Goal: Information Seeking & Learning: Learn about a topic

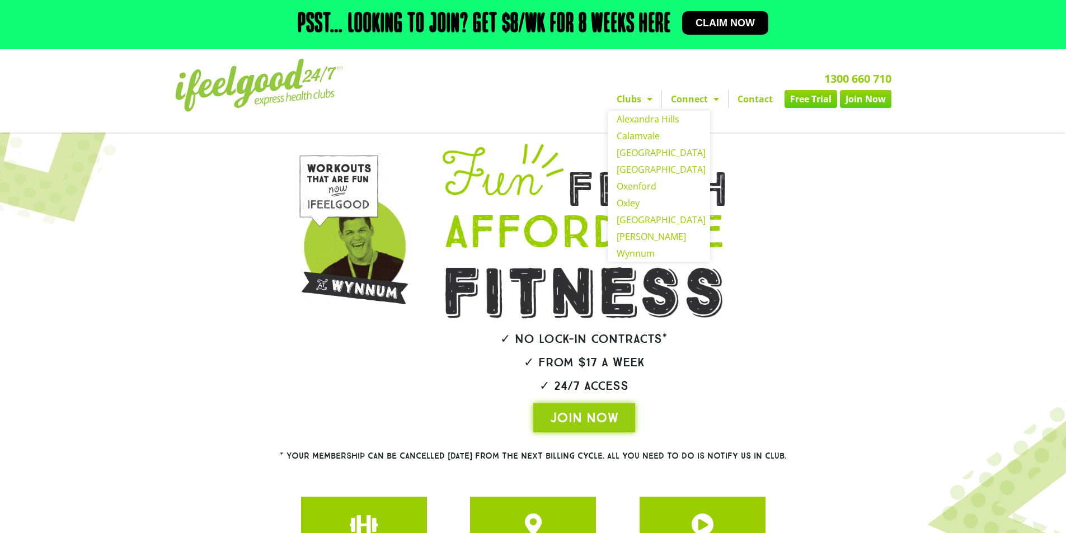
click at [652, 99] on span "Menu" at bounding box center [646, 99] width 11 height 20
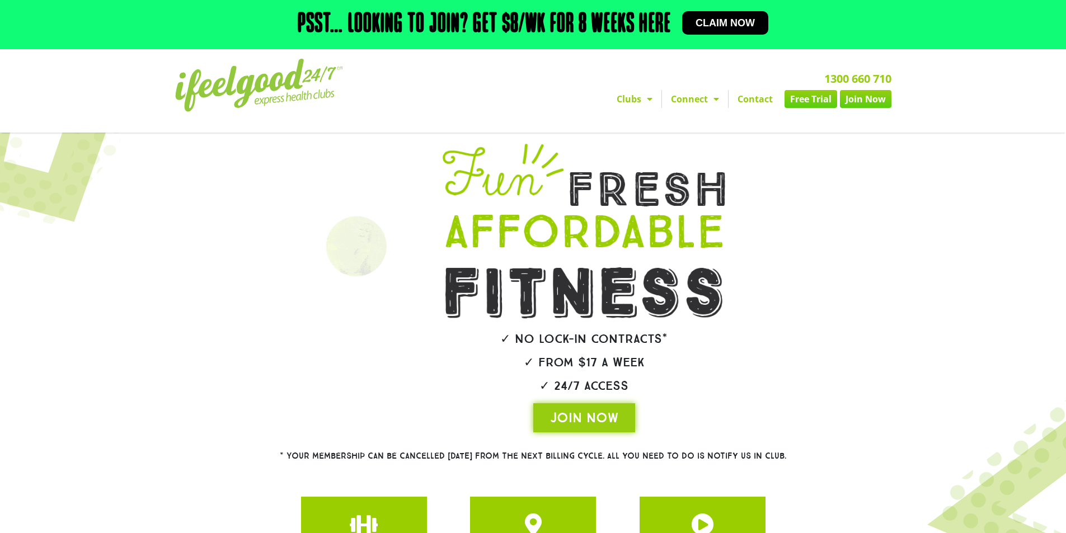
click at [652, 99] on span "Menu" at bounding box center [646, 99] width 11 height 20
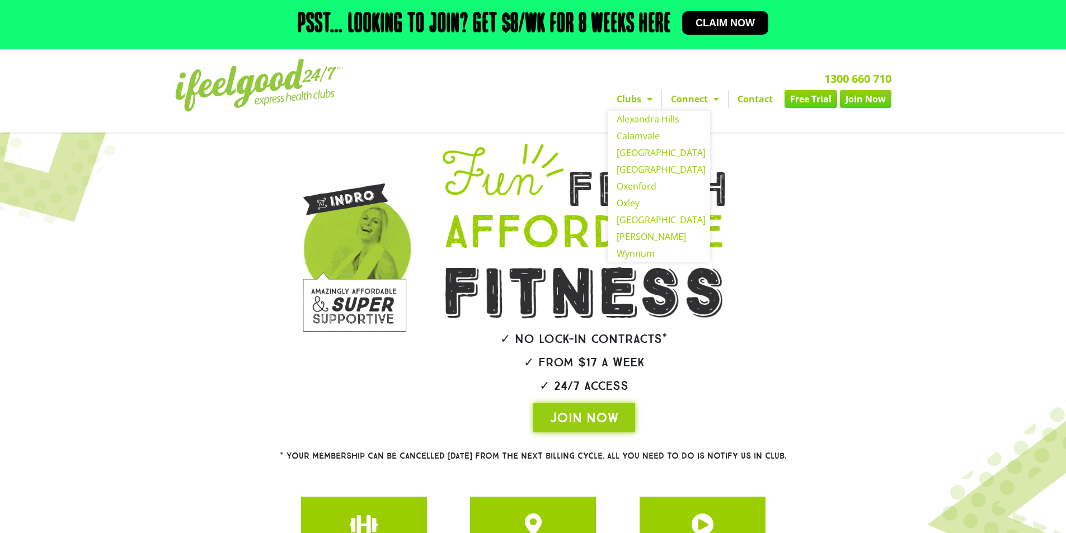
click at [827, 168] on div at bounding box center [810, 288] width 62 height 300
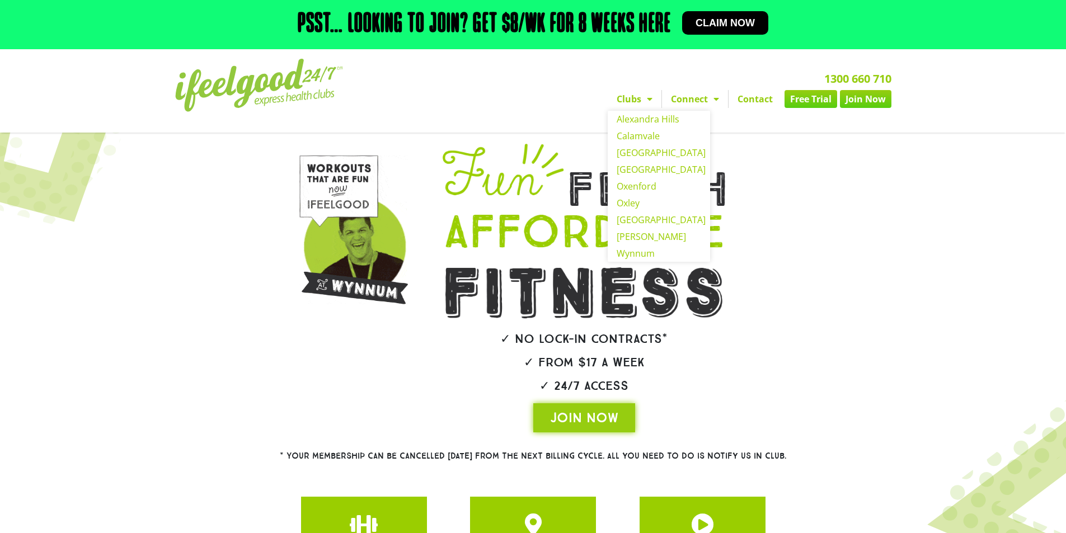
click at [651, 101] on span "Menu" at bounding box center [646, 99] width 11 height 20
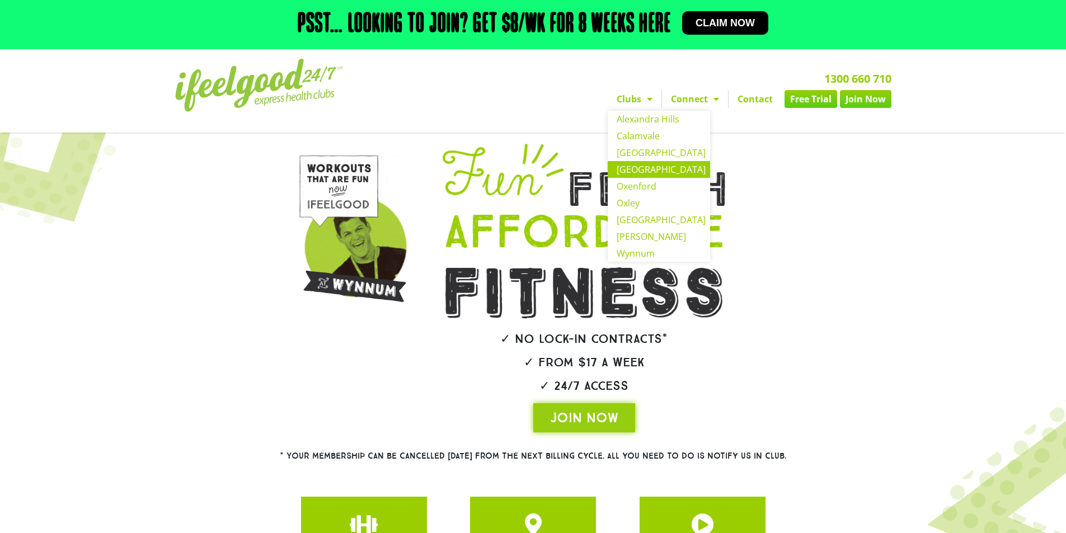
click at [641, 169] on link "[GEOGRAPHIC_DATA]" at bounding box center [658, 169] width 102 height 17
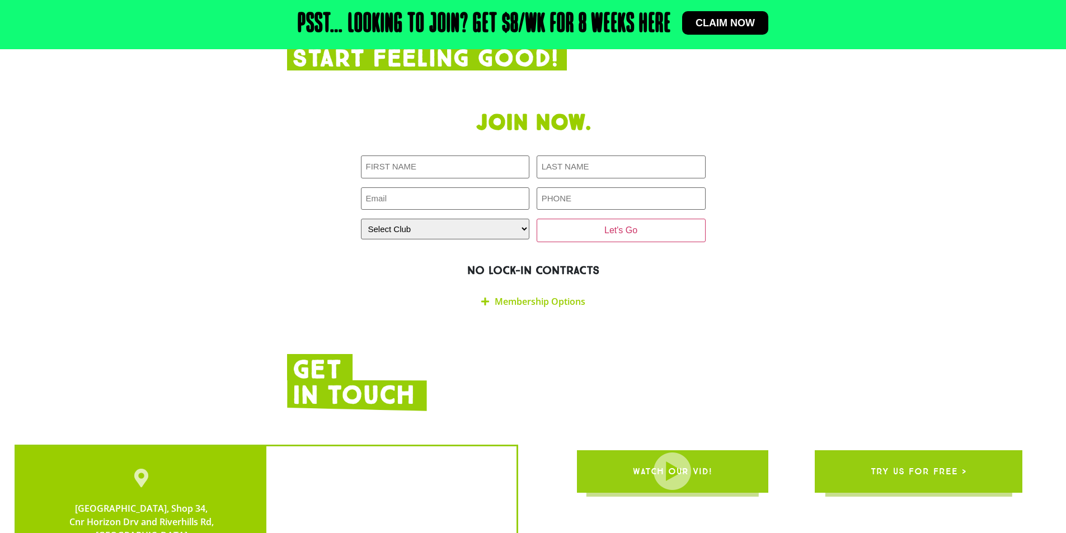
scroll to position [1958, 0]
click at [484, 296] on icon at bounding box center [485, 300] width 8 height 9
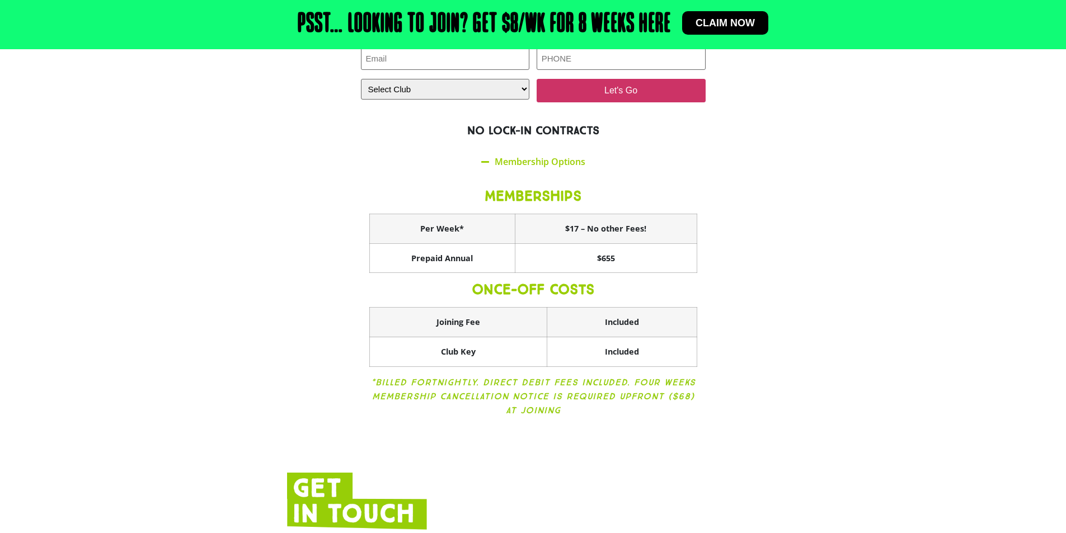
scroll to position [2125, 0]
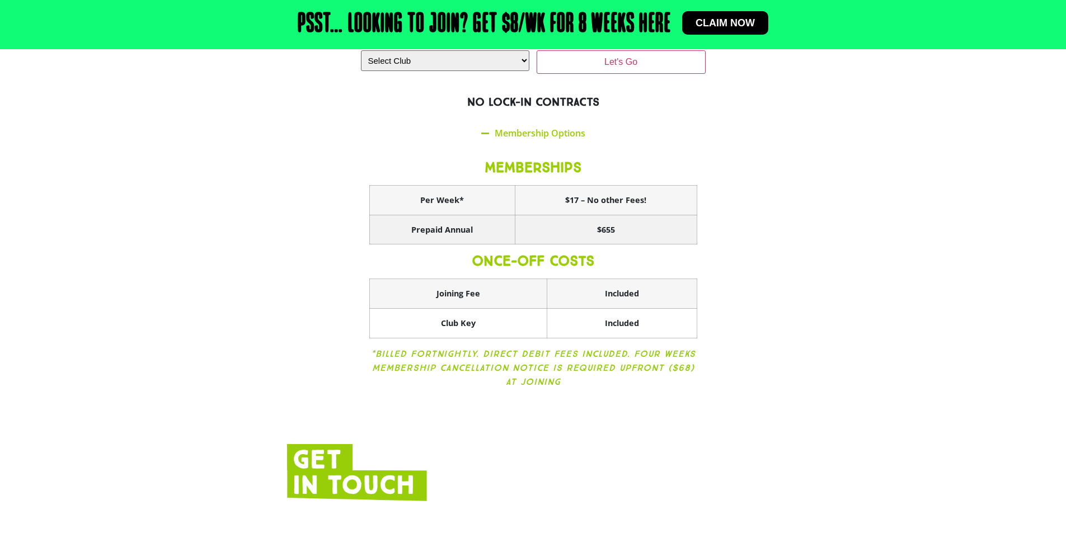
click at [612, 215] on th "$655" at bounding box center [606, 230] width 182 height 30
drag, startPoint x: 615, startPoint y: 199, endPoint x: 597, endPoint y: 199, distance: 18.5
click at [597, 215] on th "$655" at bounding box center [606, 230] width 182 height 30
